Goal: Task Accomplishment & Management: Use online tool/utility

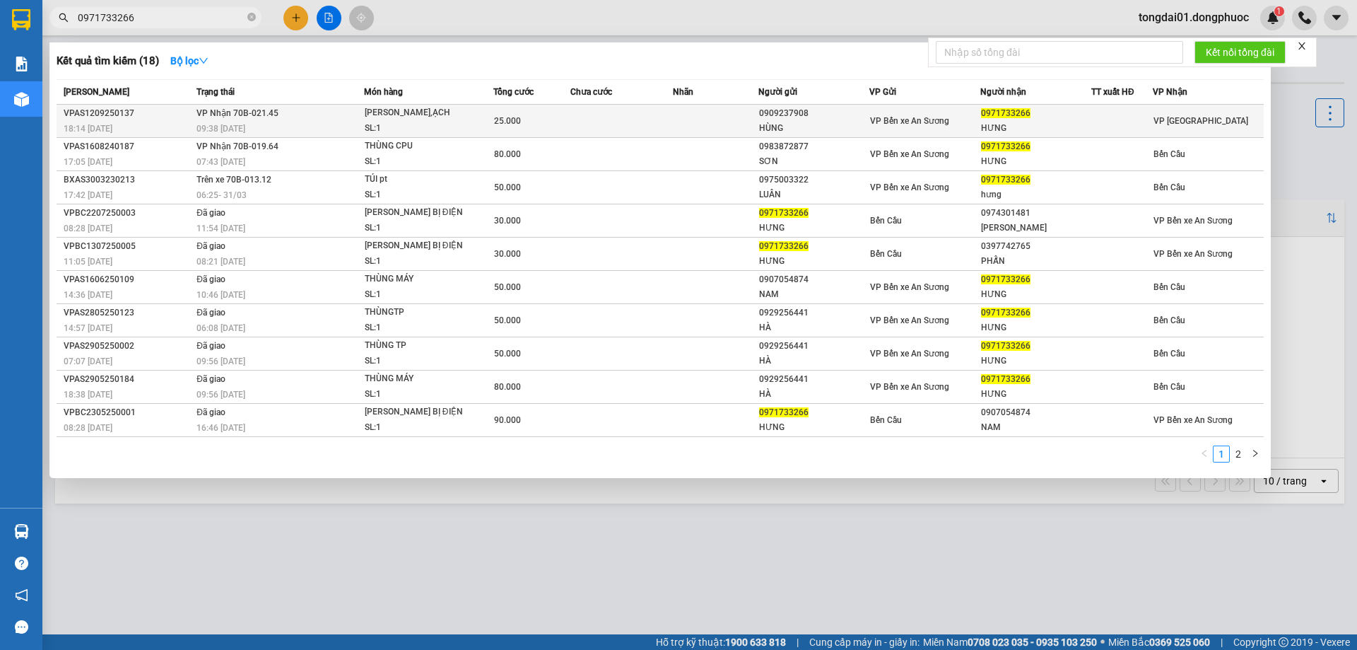
type input "0971733266"
click at [298, 120] on td "[PERSON_NAME] 70B-021.45 09:38 [DATE]" at bounding box center [278, 121] width 171 height 33
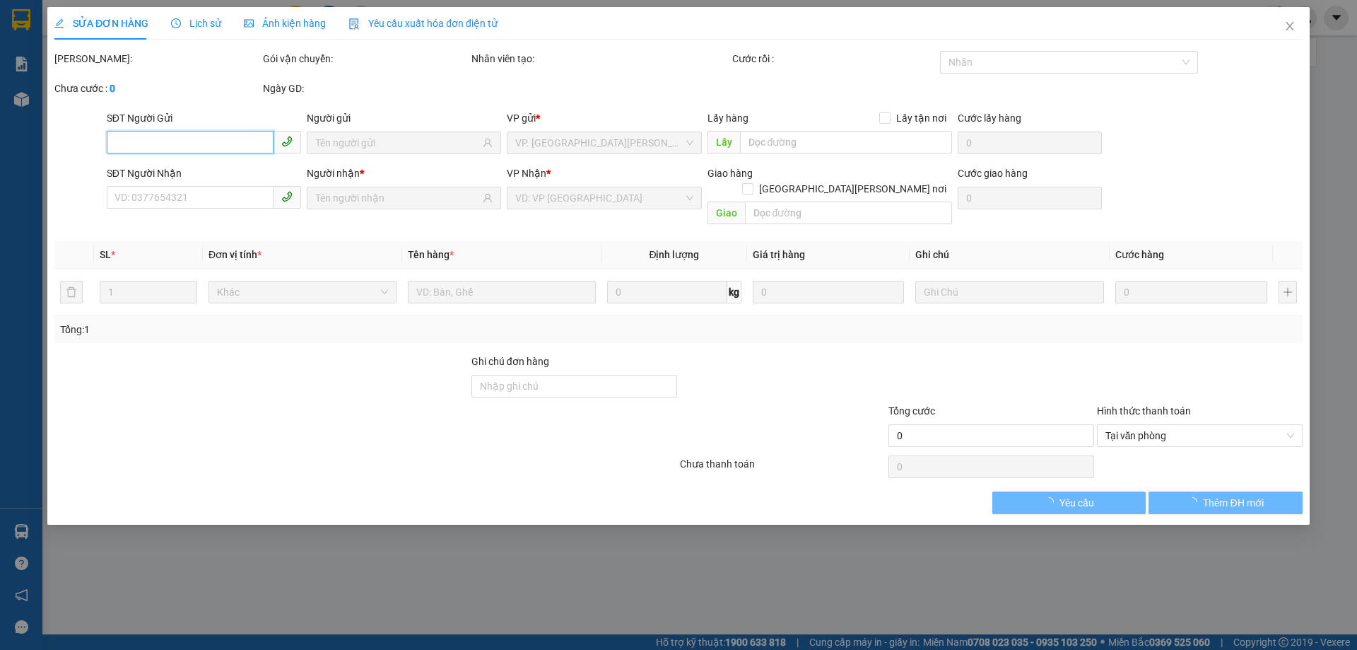
type input "0909237908"
type input "HÙNG"
type input "0971733266"
type input "HƯNG"
type input "25.000"
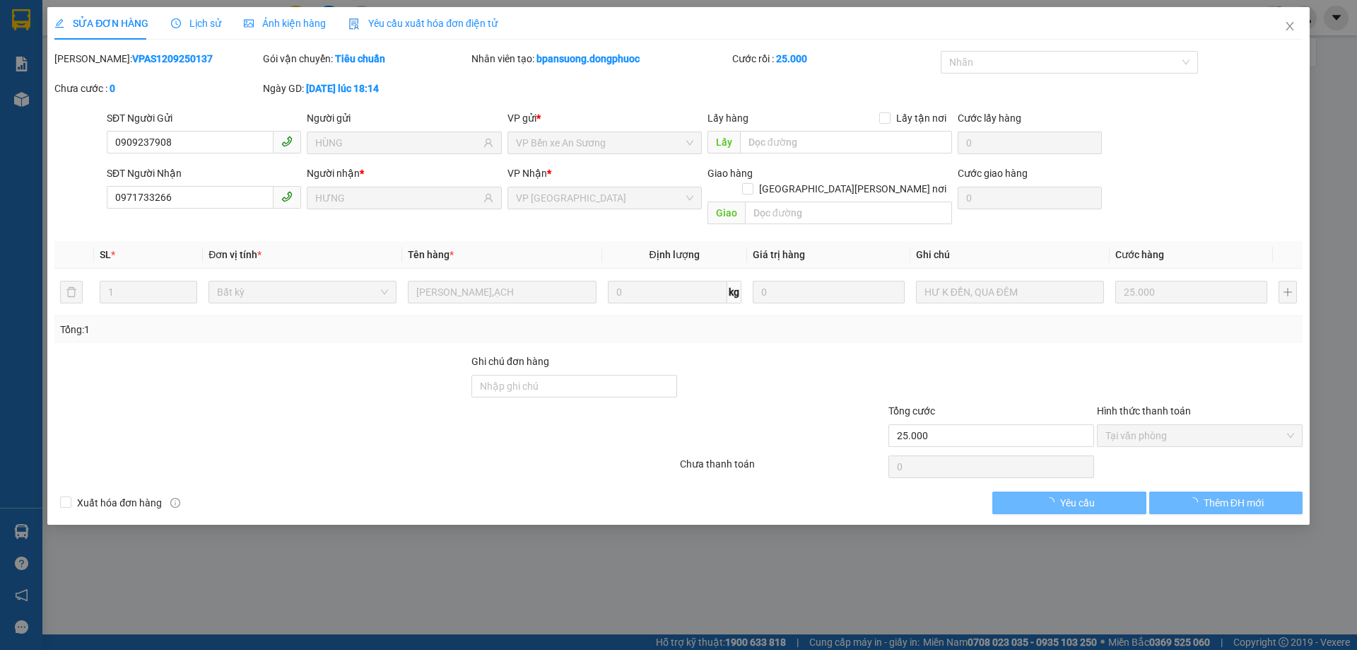
click at [190, 26] on span "Lịch sử" at bounding box center [196, 23] width 50 height 11
